Goal: Task Accomplishment & Management: Use online tool/utility

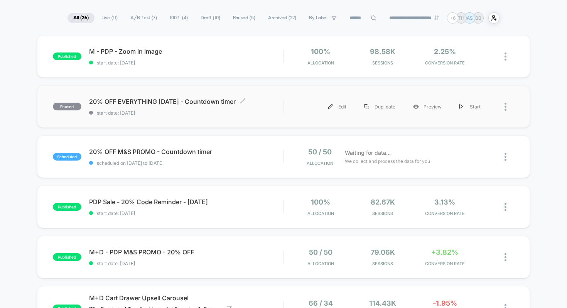
scroll to position [54, 0]
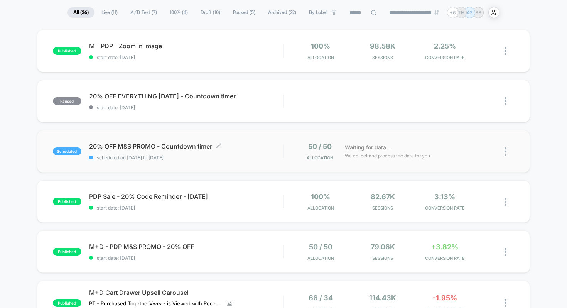
click at [132, 145] on span "20% OFF M&S PROMO - Countdown timer Click to edit experience details" at bounding box center [186, 146] width 194 height 8
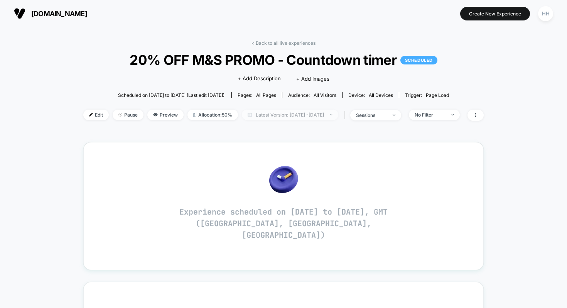
click at [311, 117] on span "Latest Version: [DATE] - [DATE]" at bounding box center [290, 115] width 96 height 10
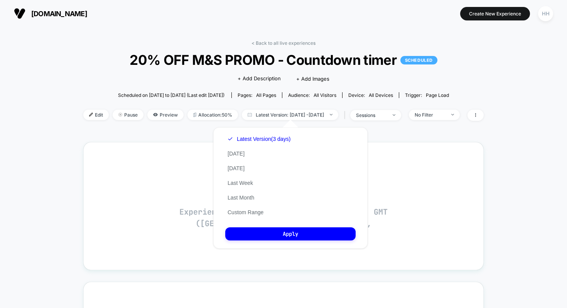
click at [117, 137] on div "< Back to all live experiences 20% OFF M&S PROMO - Countdown timer SCHEDULED Cl…" at bounding box center [283, 305] width 401 height 540
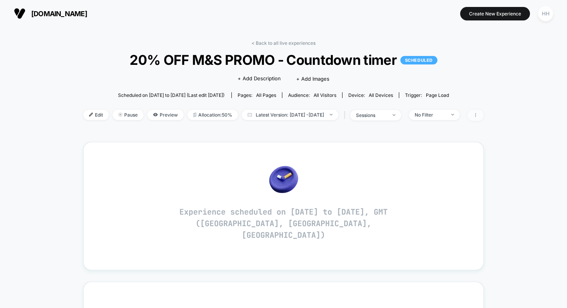
click at [484, 116] on span at bounding box center [476, 115] width 16 height 11
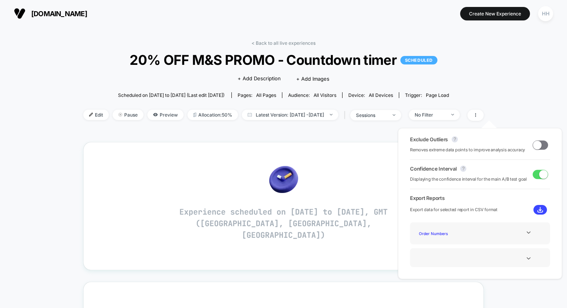
click at [509, 53] on div "< Back to all live experiences 20% OFF M&S PROMO - Countdown timer SCHEDULED Cl…" at bounding box center [283, 312] width 567 height 571
